Goal: Information Seeking & Learning: Learn about a topic

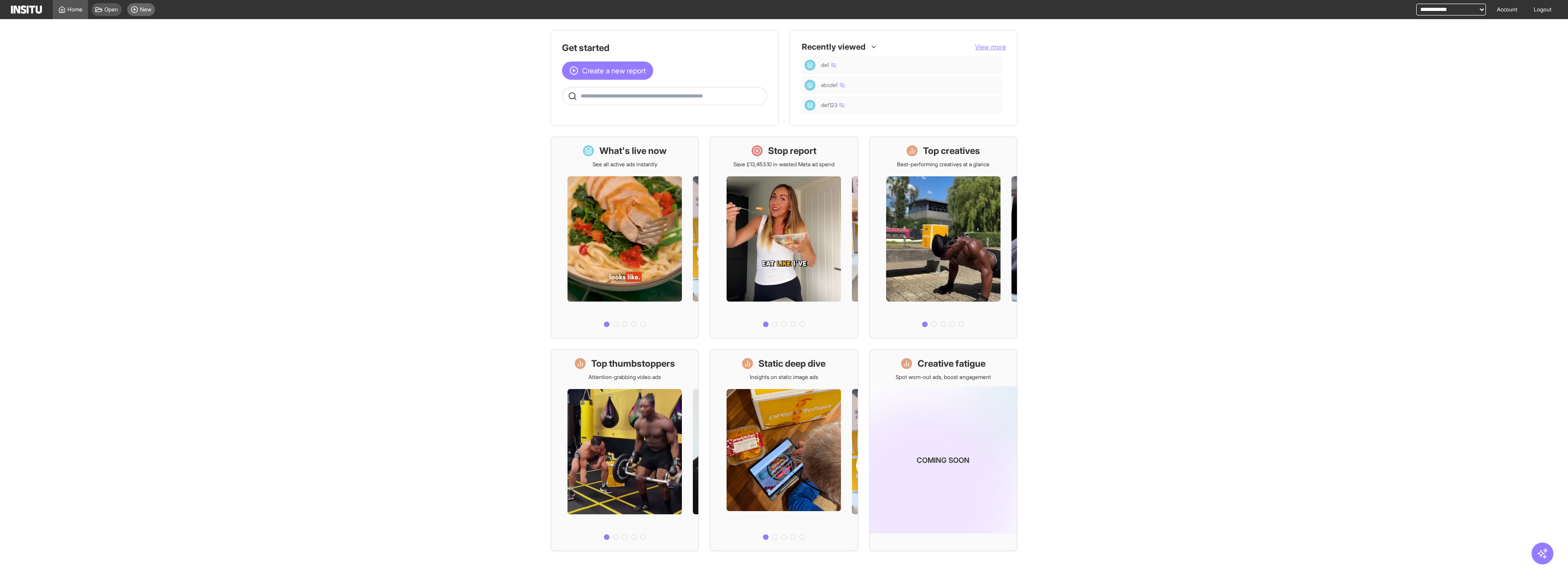
click at [146, 14] on div "New" at bounding box center [141, 9] width 28 height 13
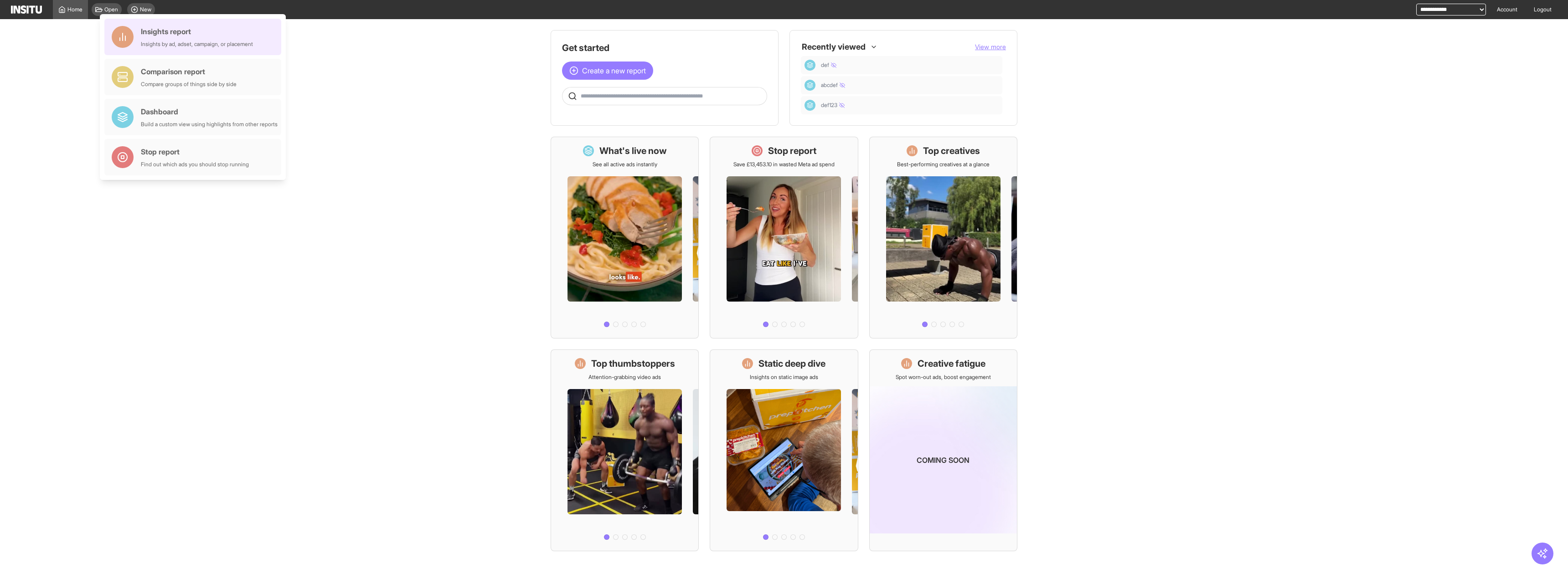
click at [167, 40] on div "Insights report Insights by ad, adset, campaign, or placement" at bounding box center [196, 37] width 112 height 22
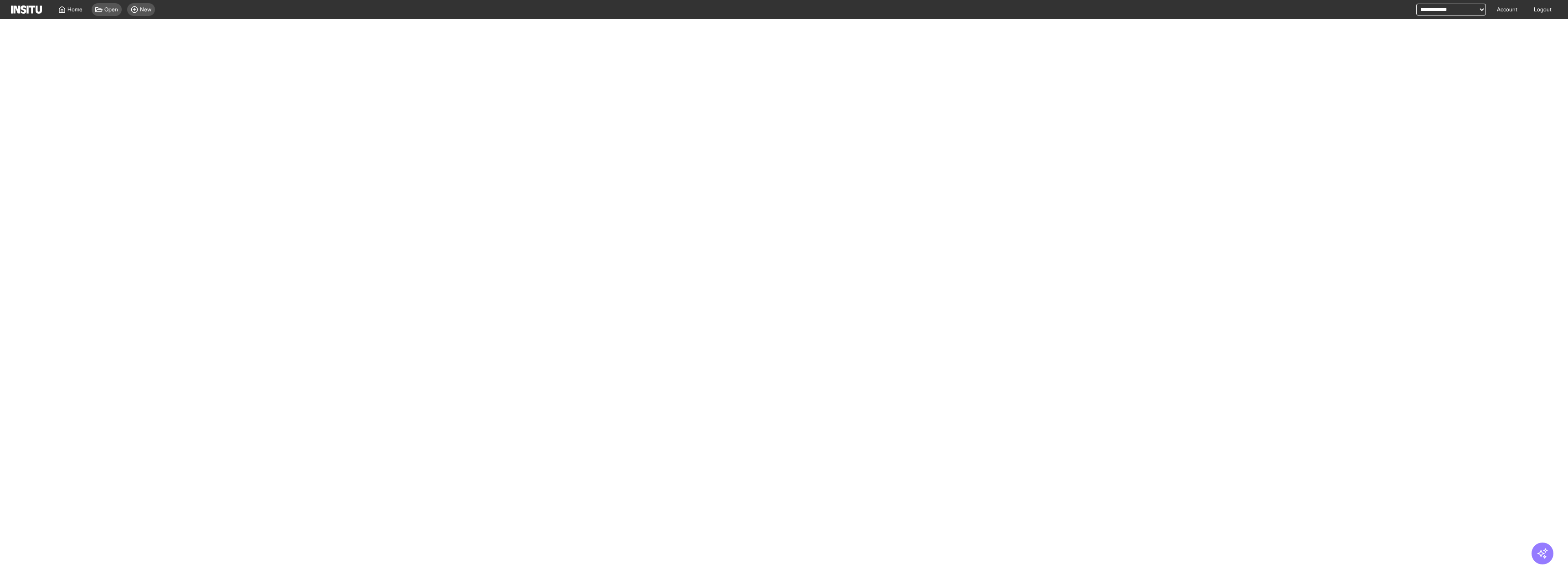
select select "**"
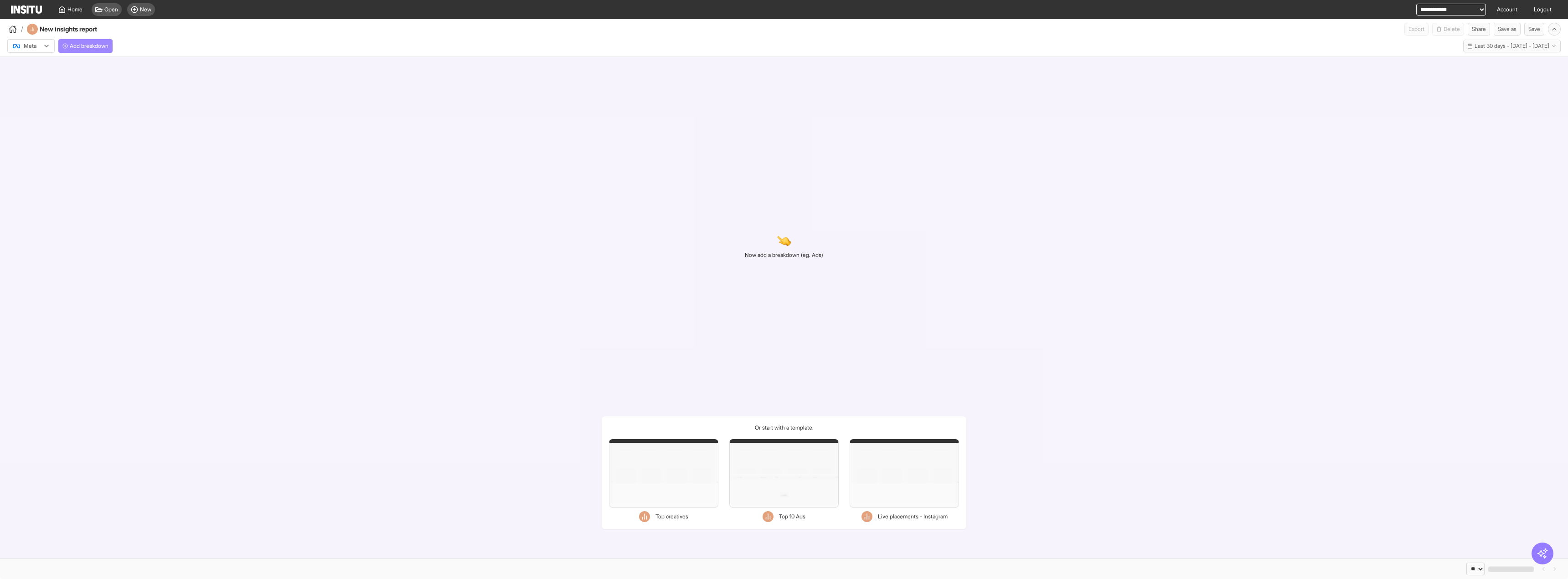
click at [95, 41] on button "Add breakdown" at bounding box center [85, 47] width 55 height 14
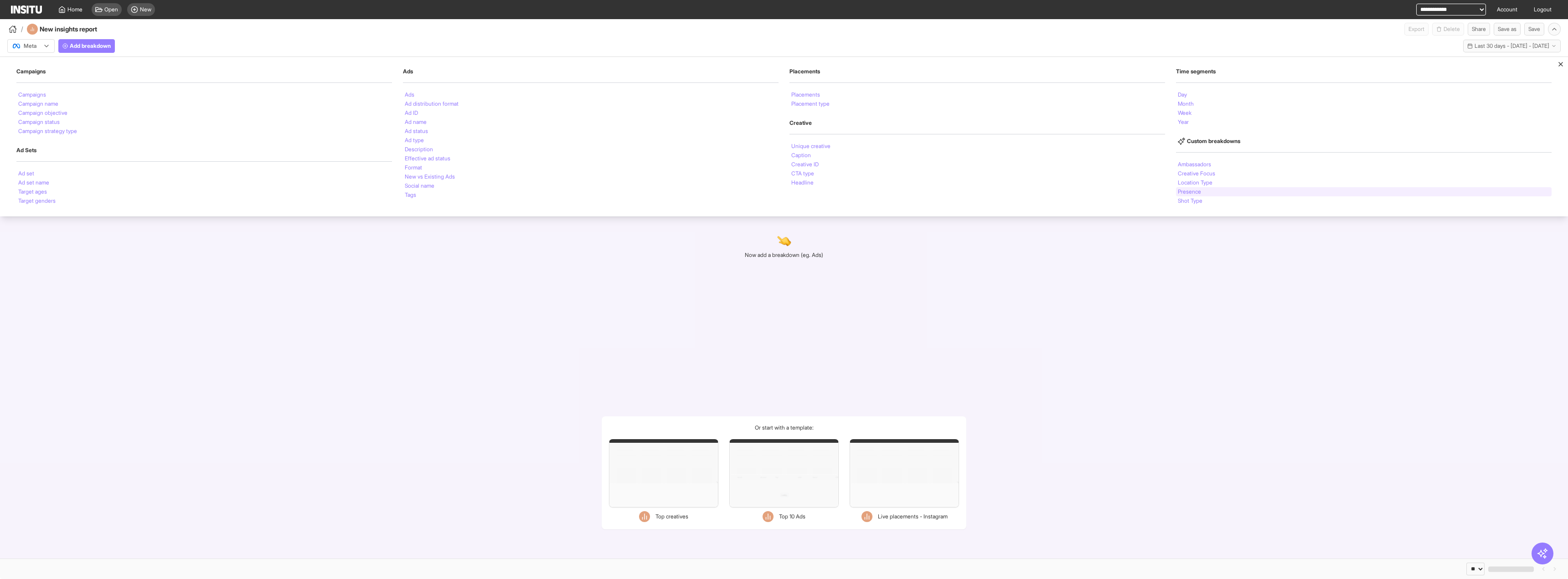
click at [1204, 192] on div "Presence" at bounding box center [1364, 191] width 376 height 9
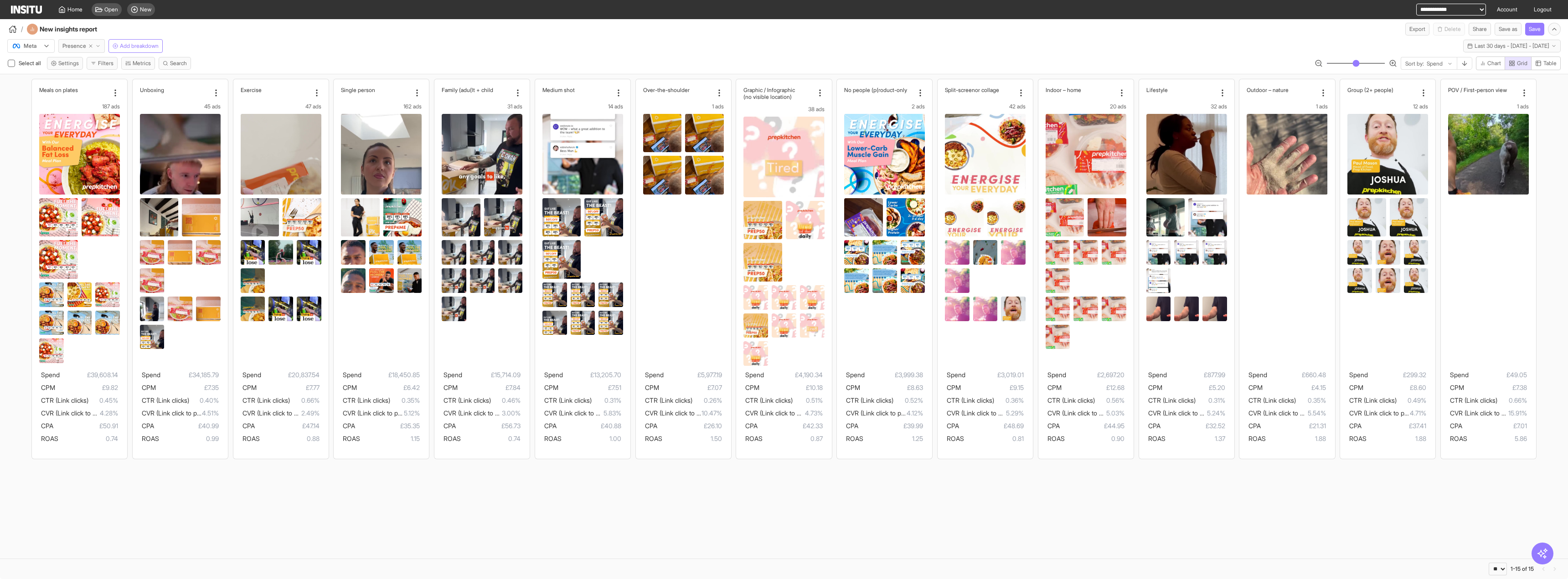
click at [100, 45] on icon "button" at bounding box center [98, 47] width 6 height 6
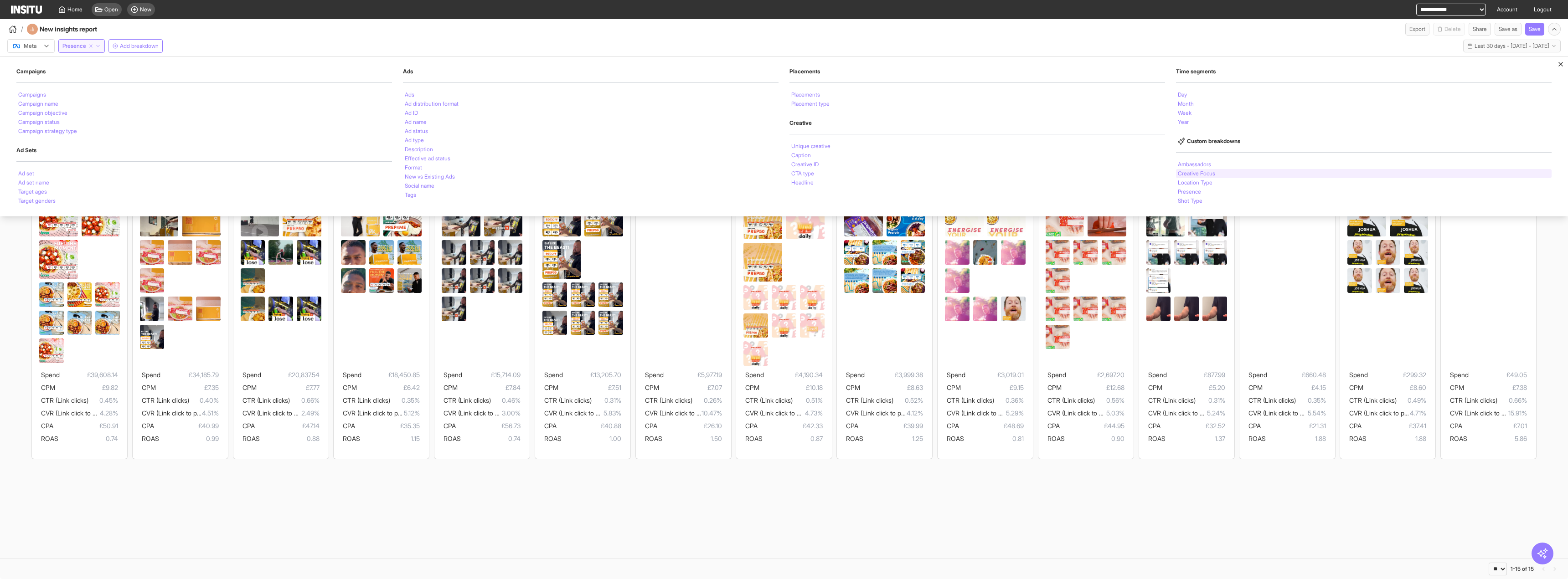
click at [1210, 174] on li "Creative Focus" at bounding box center [1197, 174] width 38 height 6
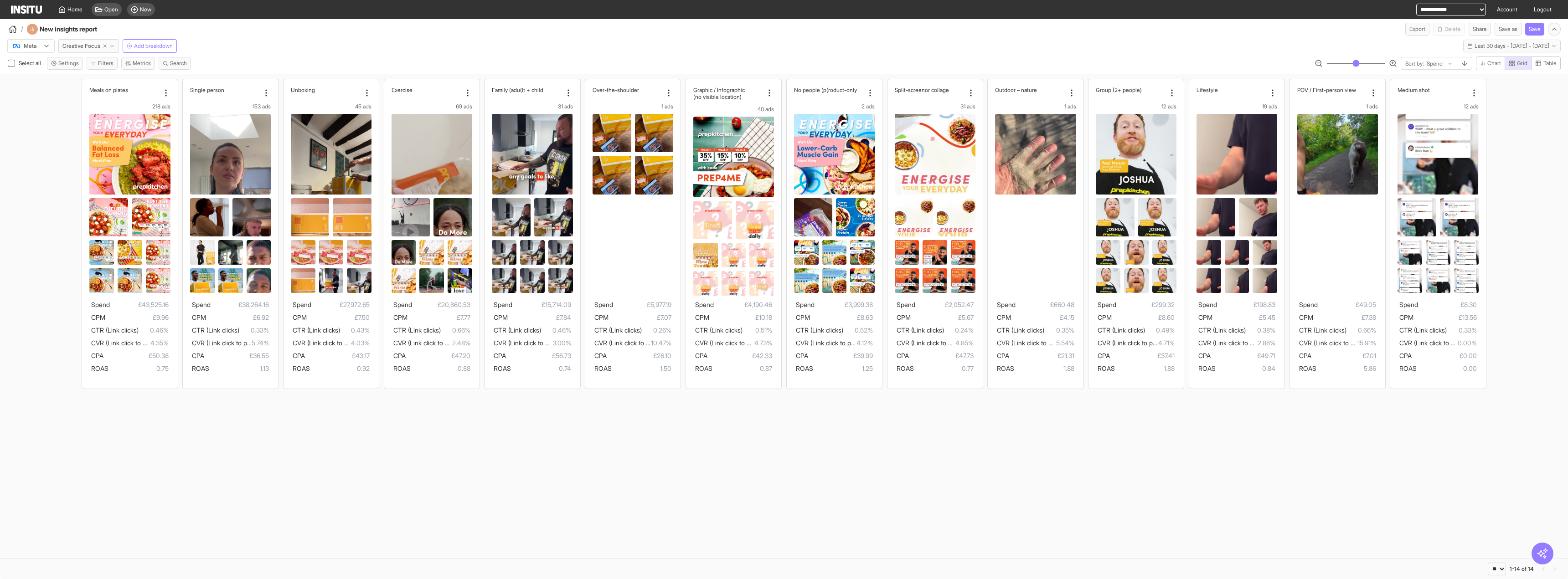
drag, startPoint x: 1534, startPoint y: 63, endPoint x: 724, endPoint y: 440, distance: 893.4
click at [1534, 63] on button "Table" at bounding box center [1546, 63] width 30 height 14
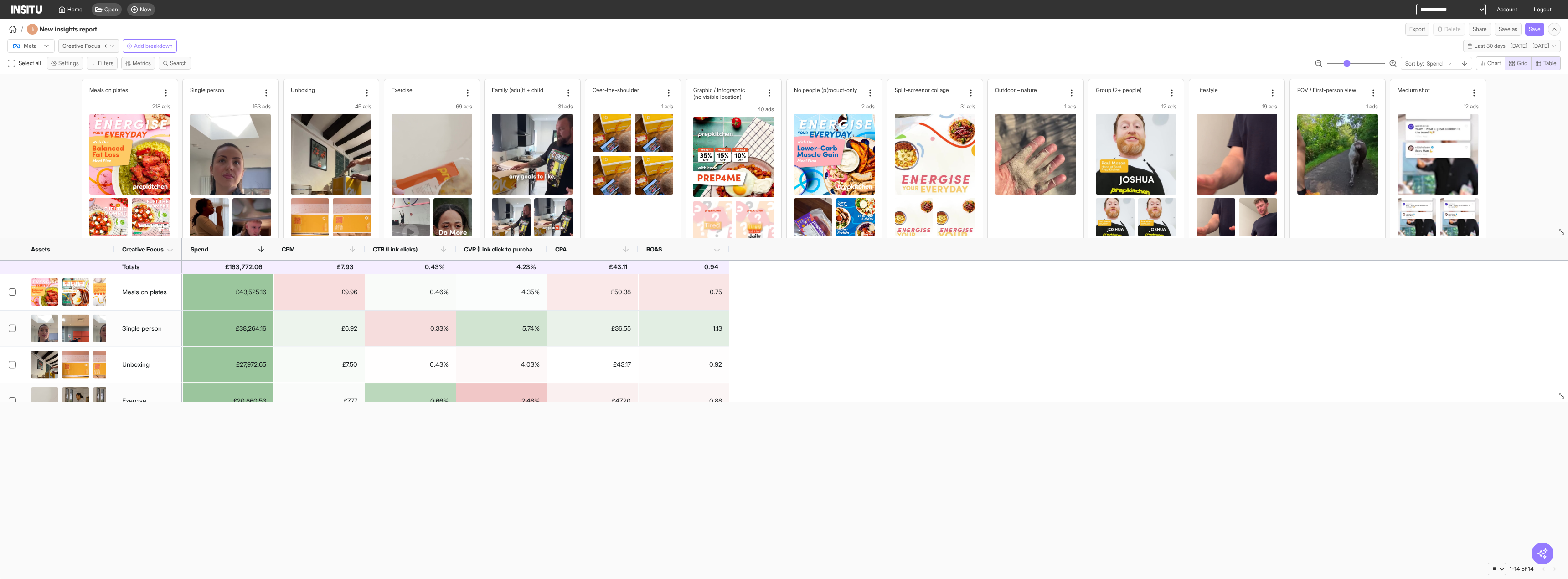
drag, startPoint x: 217, startPoint y: 265, endPoint x: 325, endPoint y: 257, distance: 108.3
click at [325, 257] on div "Assets Creative Focus Spend CPM CTR (Link clicks)" at bounding box center [784, 319] width 1568 height 164
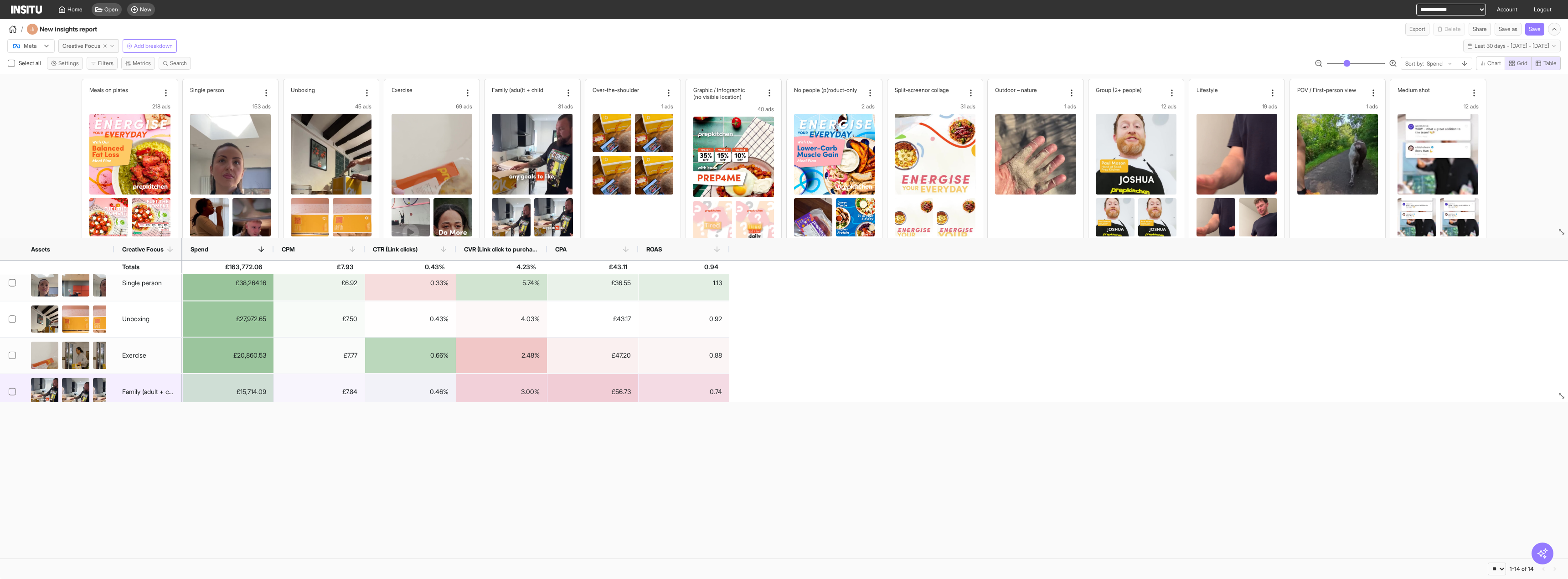
scroll to position [91, 0]
